Goal: Task Accomplishment & Management: Use online tool/utility

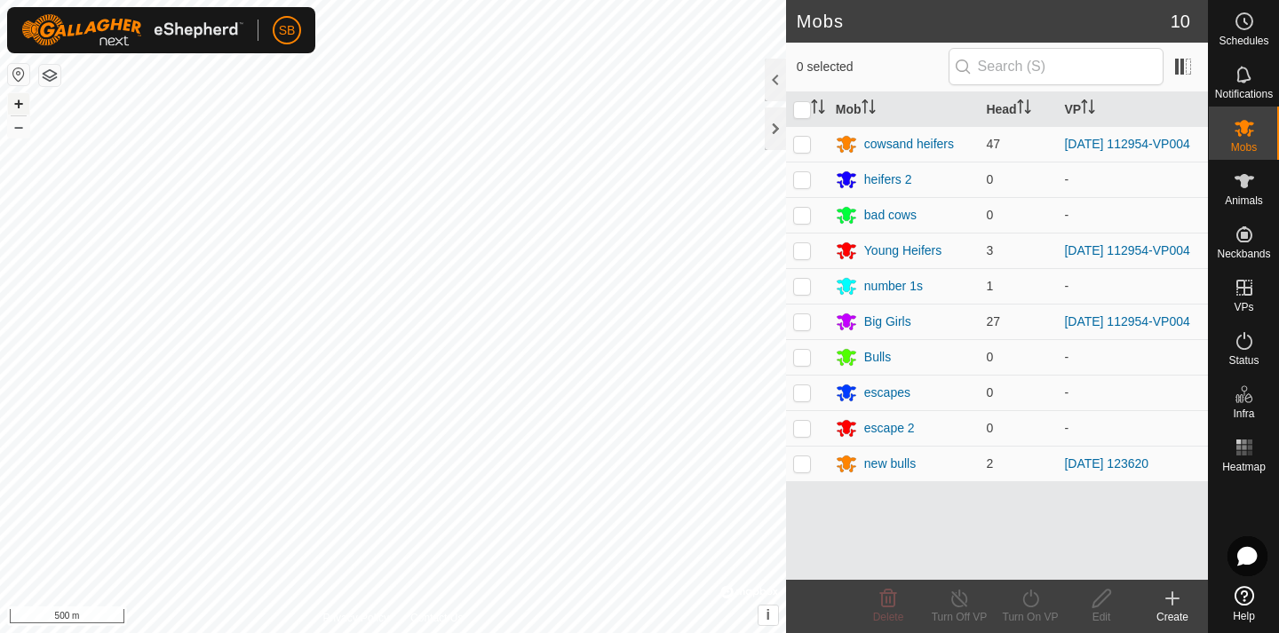
click at [20, 105] on button "+" at bounding box center [18, 103] width 21 height 21
click at [18, 133] on button "–" at bounding box center [18, 126] width 21 height 21
click at [18, 105] on button "+" at bounding box center [18, 103] width 21 height 21
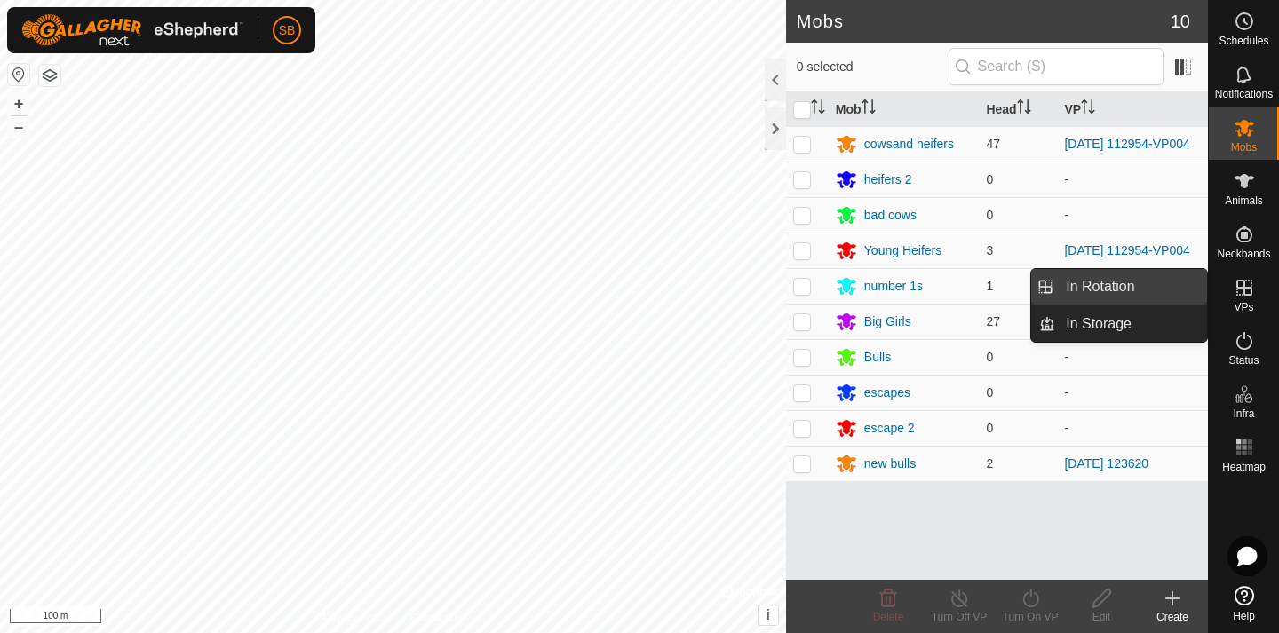
click at [1172, 294] on link "In Rotation" at bounding box center [1131, 287] width 152 height 36
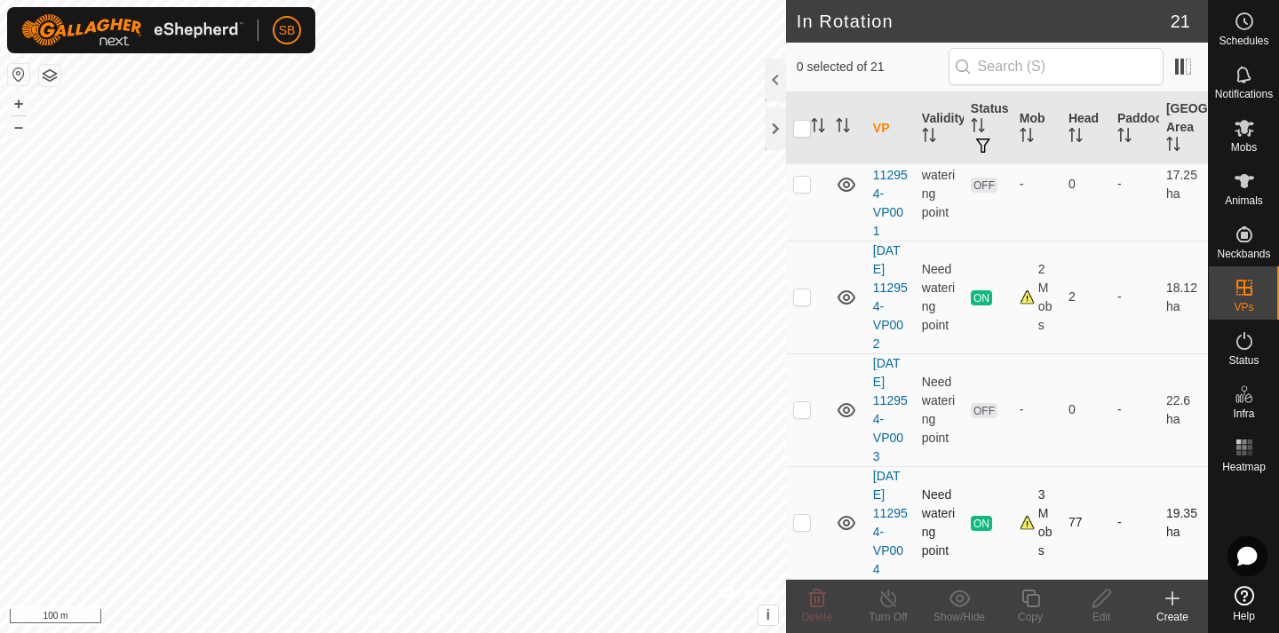
scroll to position [1356, 0]
click at [806, 518] on p-checkbox at bounding box center [802, 522] width 18 height 14
checkbox input "true"
click at [1036, 605] on icon at bounding box center [1031, 598] width 22 height 21
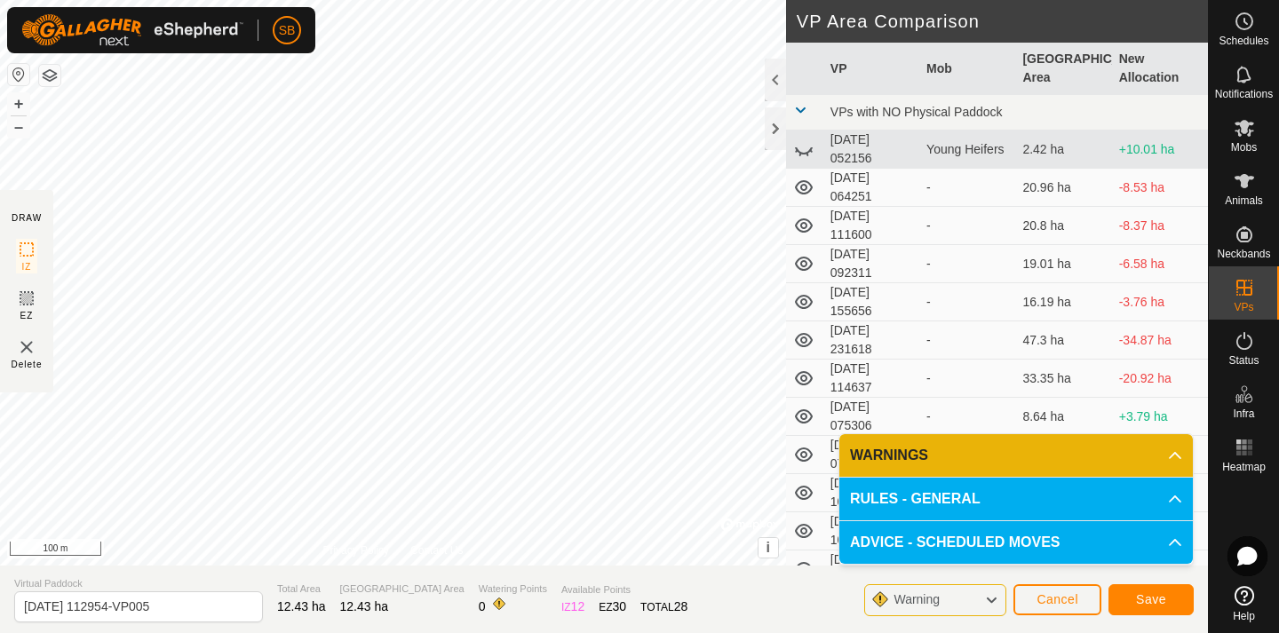
click at [1141, 597] on span "Save" at bounding box center [1151, 599] width 30 height 14
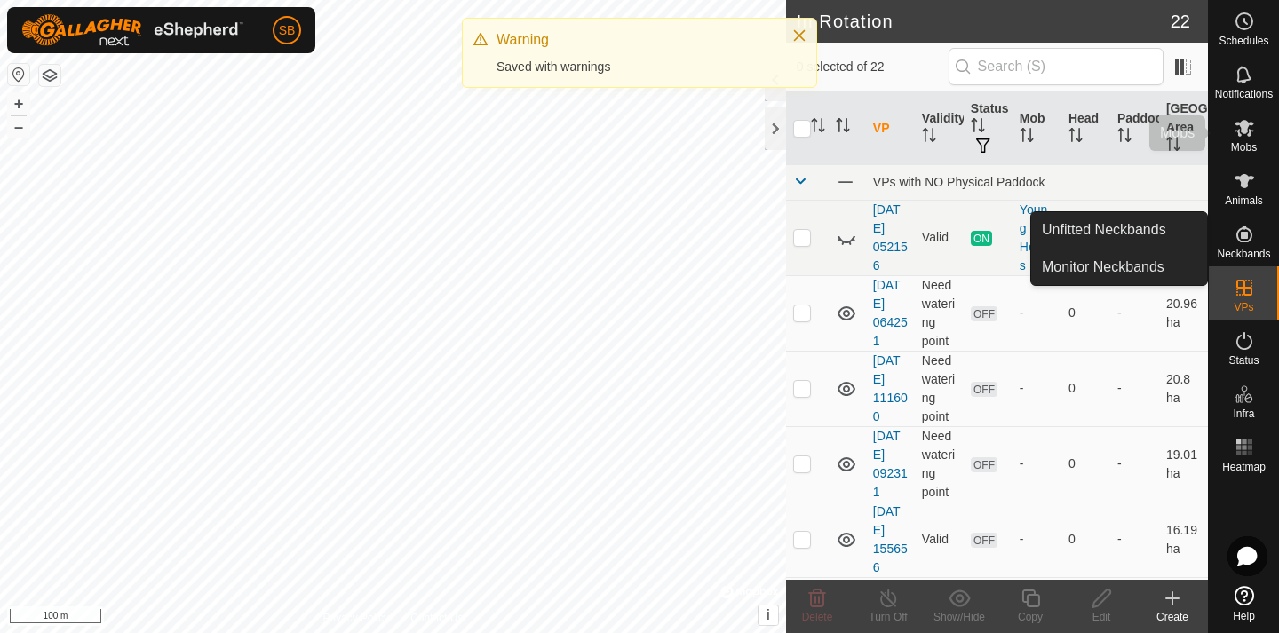
click at [1244, 134] on icon at bounding box center [1244, 127] width 21 height 21
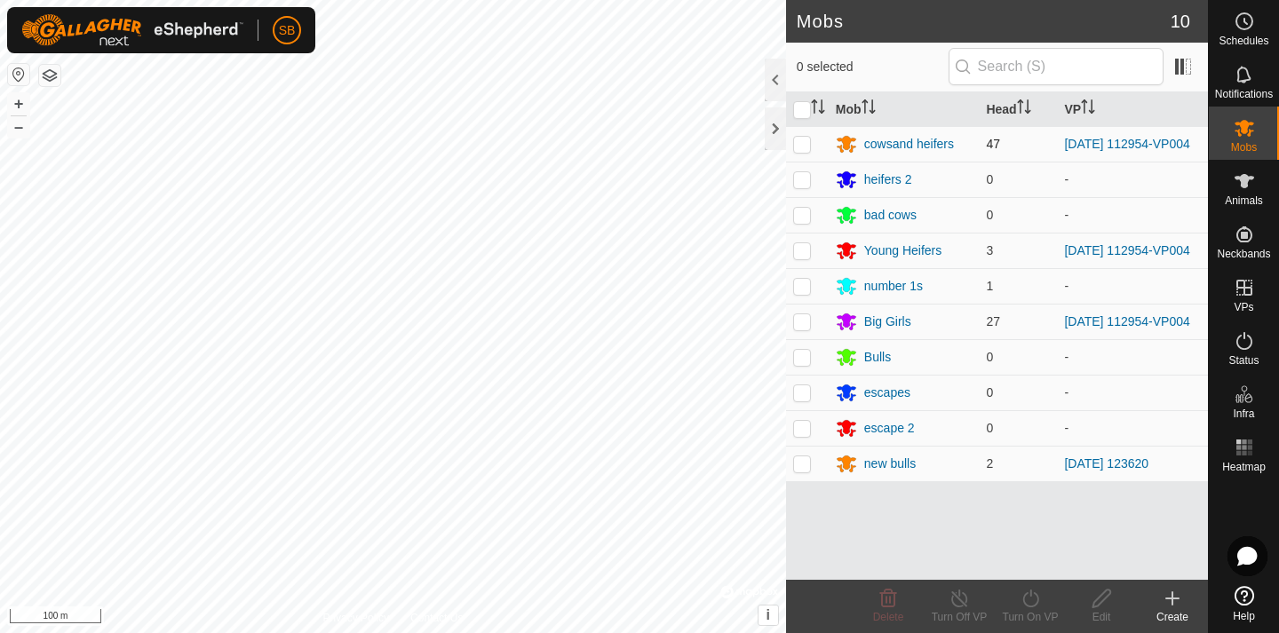
click at [806, 144] on p-checkbox at bounding box center [802, 144] width 18 height 14
checkbox input "true"
click at [806, 329] on p-checkbox at bounding box center [802, 321] width 18 height 14
checkbox input "true"
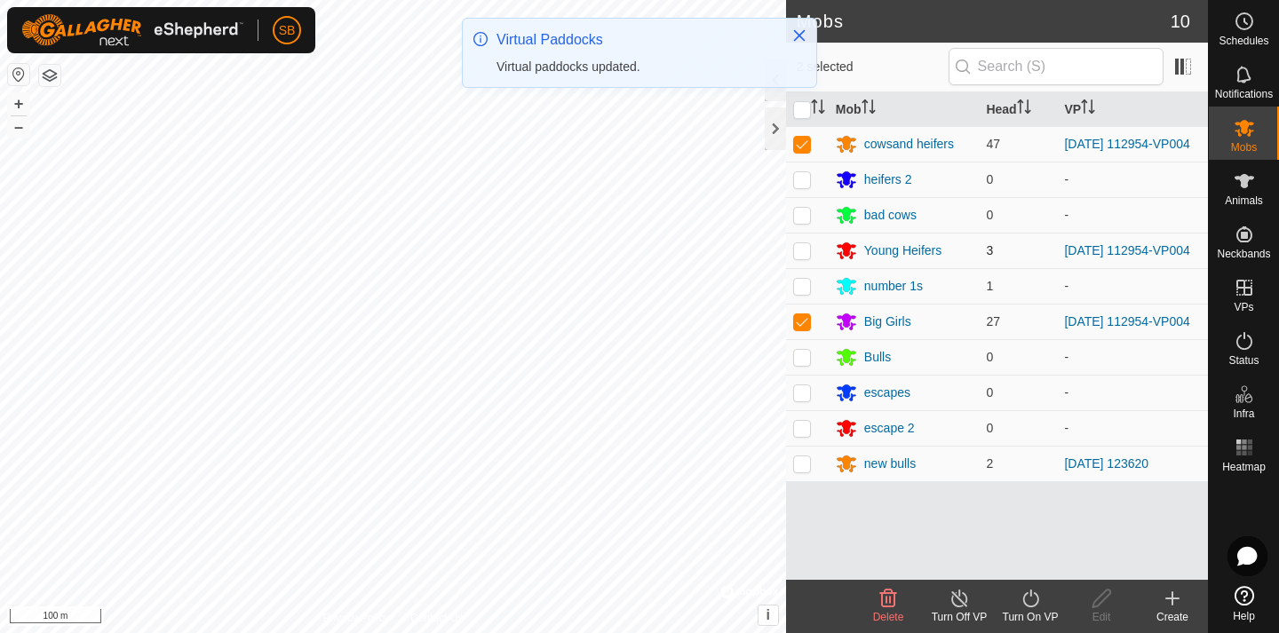
click at [803, 252] on p-checkbox at bounding box center [802, 250] width 18 height 14
checkbox input "true"
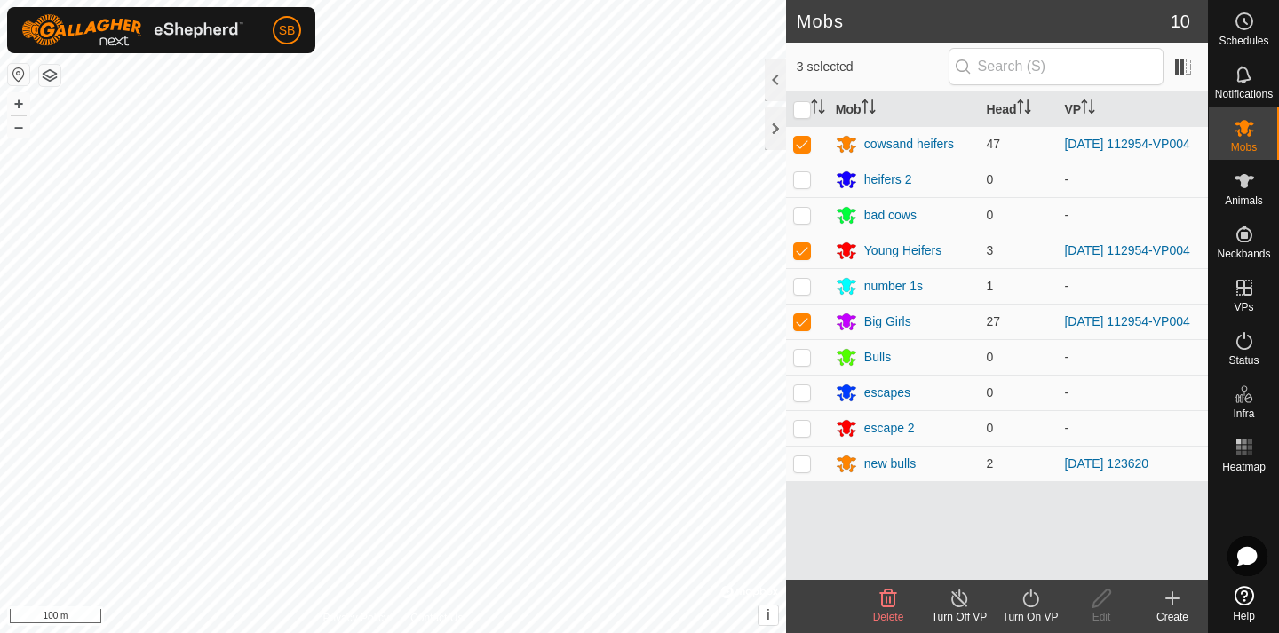
click at [1030, 603] on icon at bounding box center [1031, 598] width 22 height 21
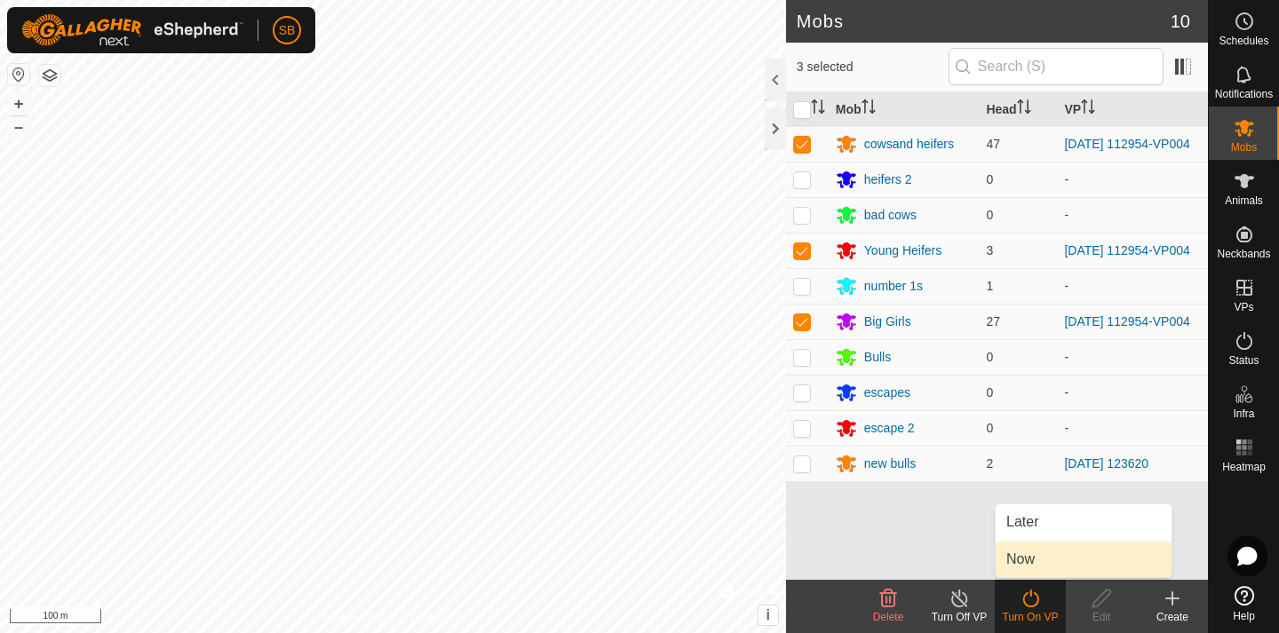
click at [1041, 562] on link "Now" at bounding box center [1084, 560] width 176 height 36
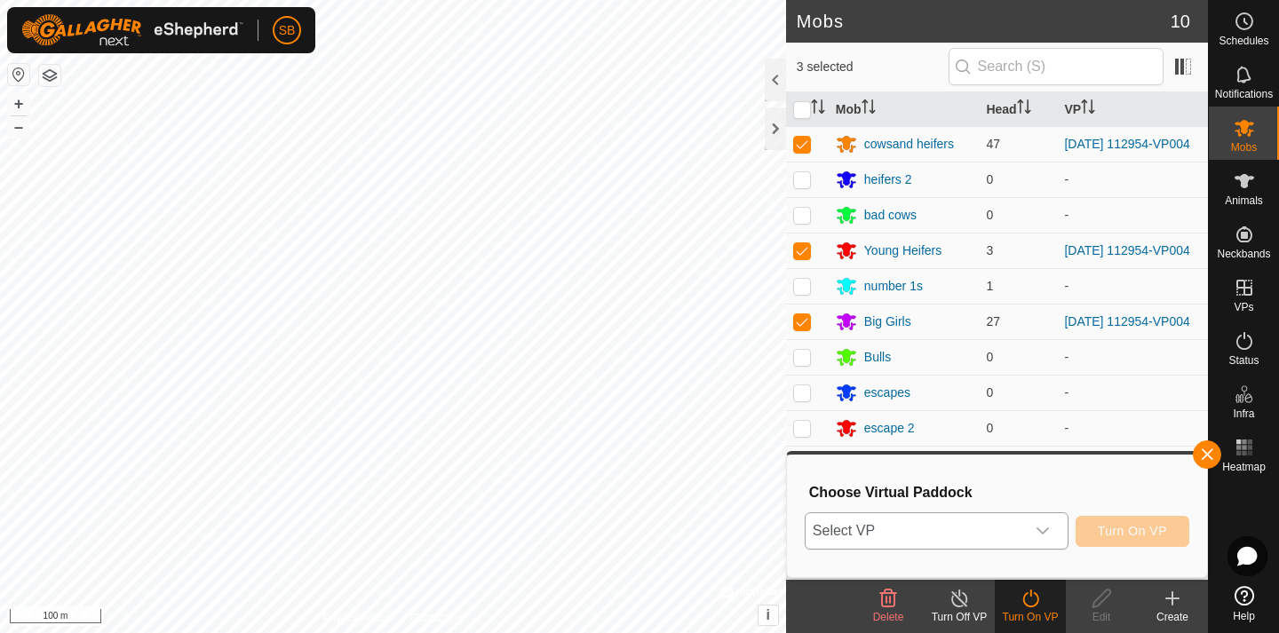
click at [1051, 520] on div "dropdown trigger" at bounding box center [1043, 531] width 36 height 36
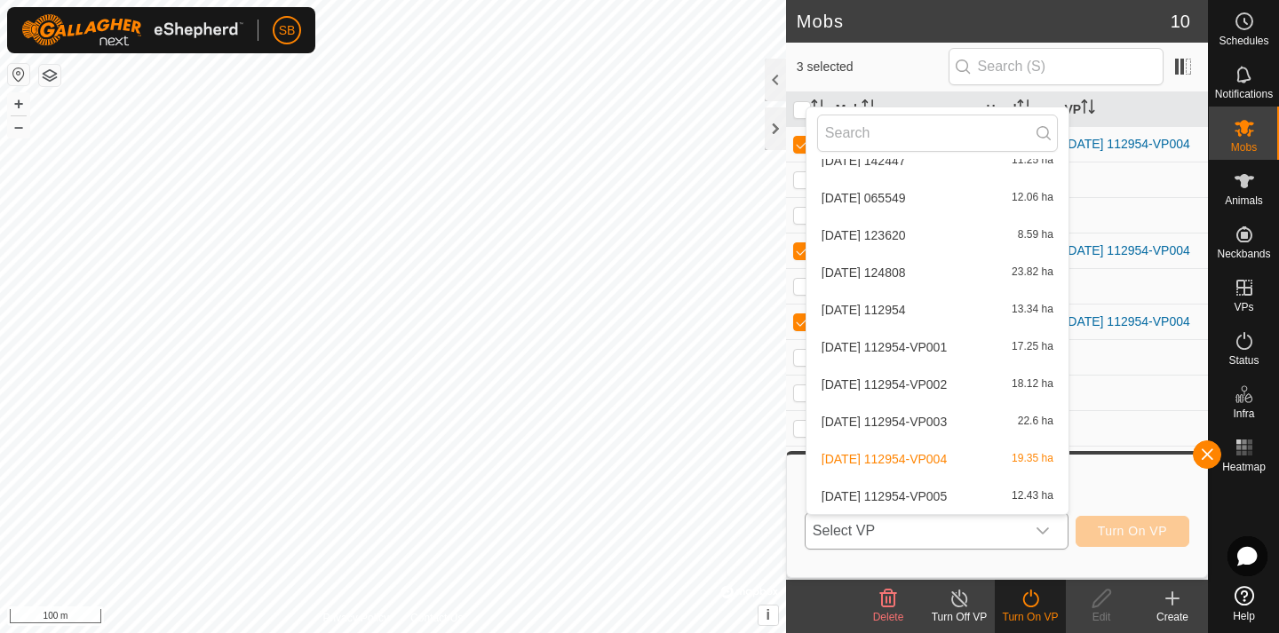
scroll to position [504, 0]
click at [985, 495] on li "2025-08-11 112954-VP005 12.43 ha" at bounding box center [937, 497] width 262 height 36
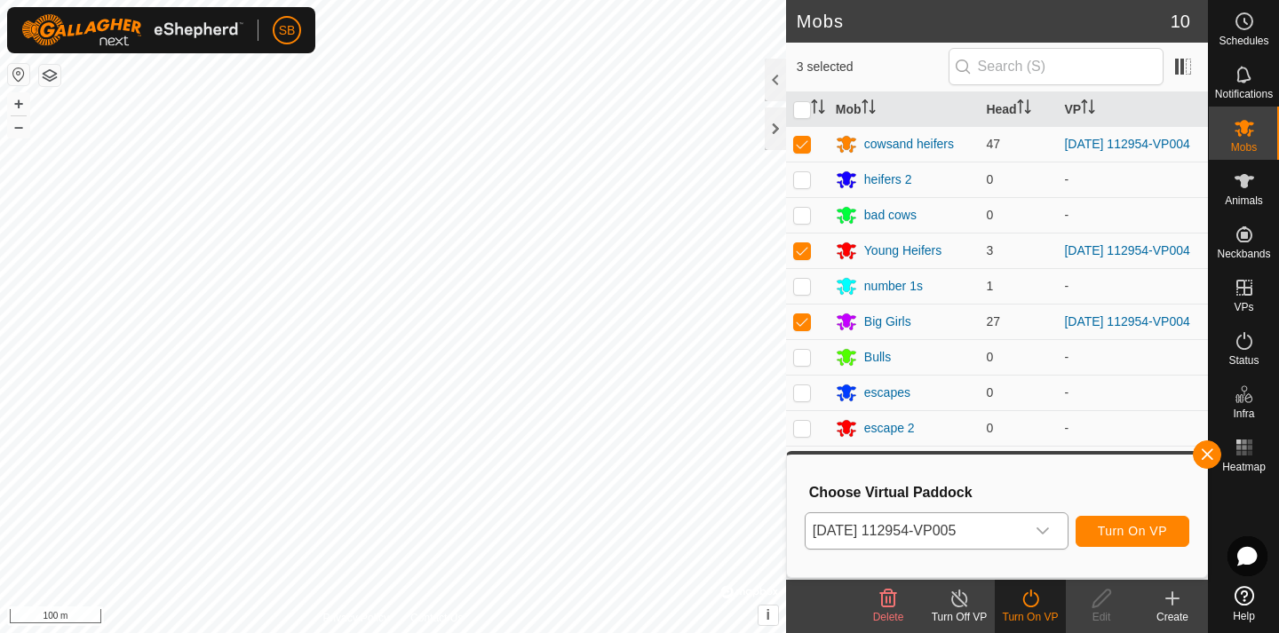
click at [1111, 527] on span "Turn On VP" at bounding box center [1132, 531] width 69 height 14
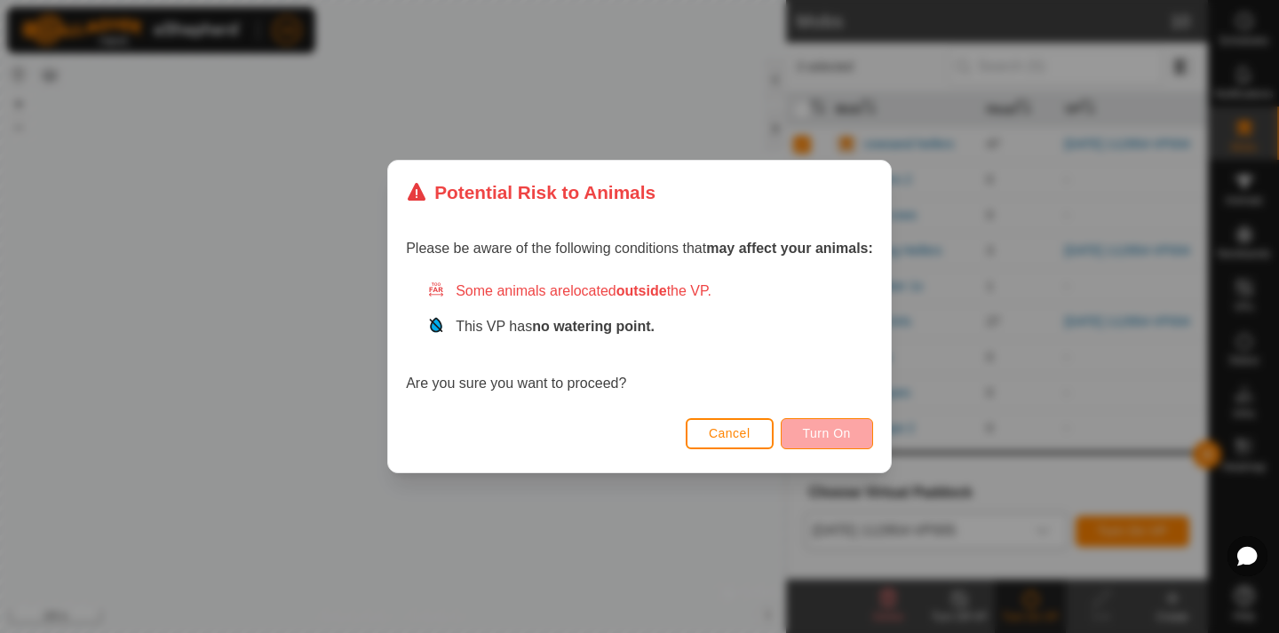
click at [843, 429] on span "Turn On" at bounding box center [827, 433] width 48 height 14
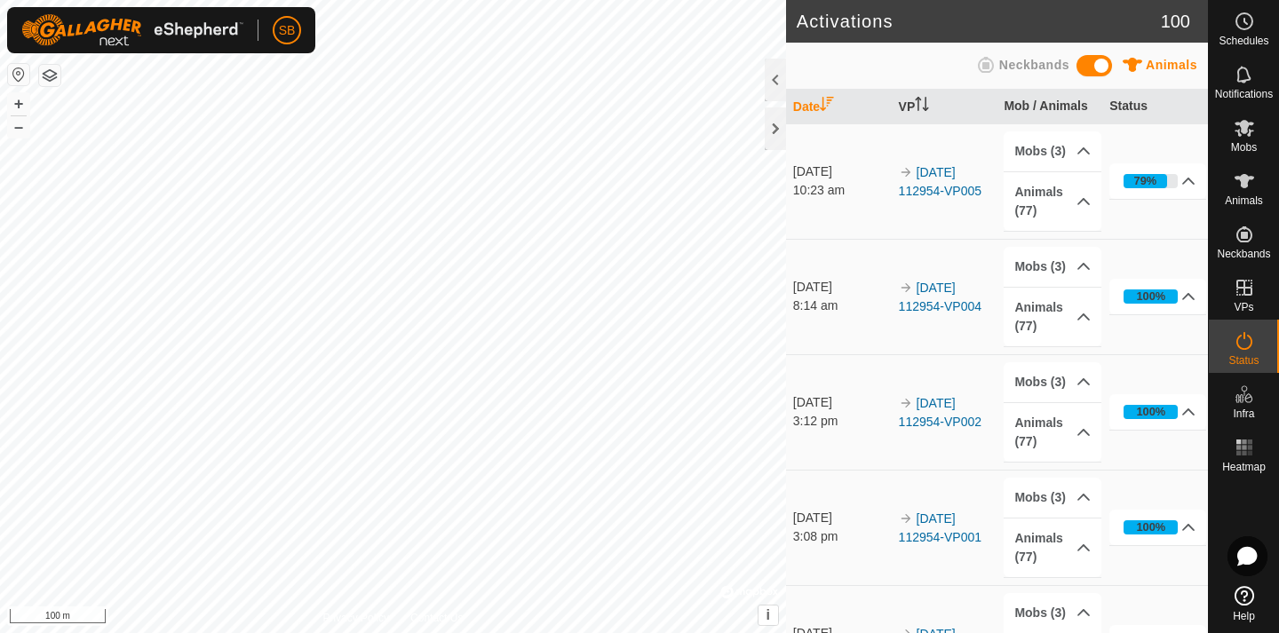
click at [902, 370] on div "Activations 100 Animals Neckbands Date VP Mob / Animals Status [DATE] 10:23 am …" at bounding box center [604, 316] width 1208 height 633
